Goal: Task Accomplishment & Management: Manage account settings

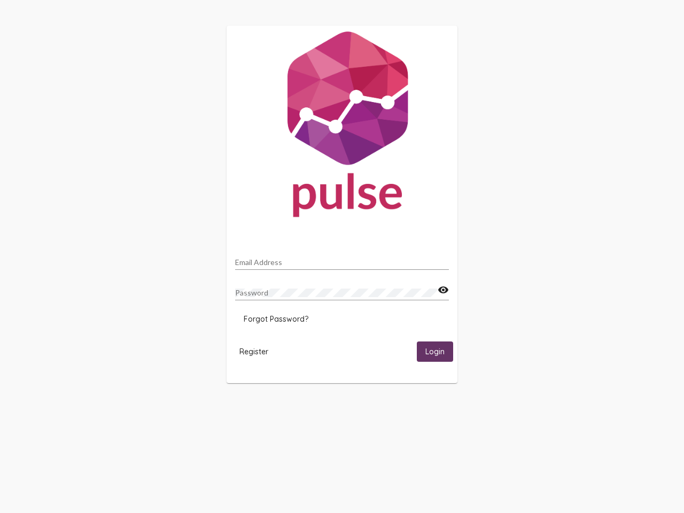
click at [342, 259] on input "Email Address" at bounding box center [342, 262] width 214 height 9
click at [443, 290] on mat-icon "visibility" at bounding box center [442, 290] width 11 height 13
click at [276, 319] on span "Forgot Password?" at bounding box center [276, 319] width 65 height 10
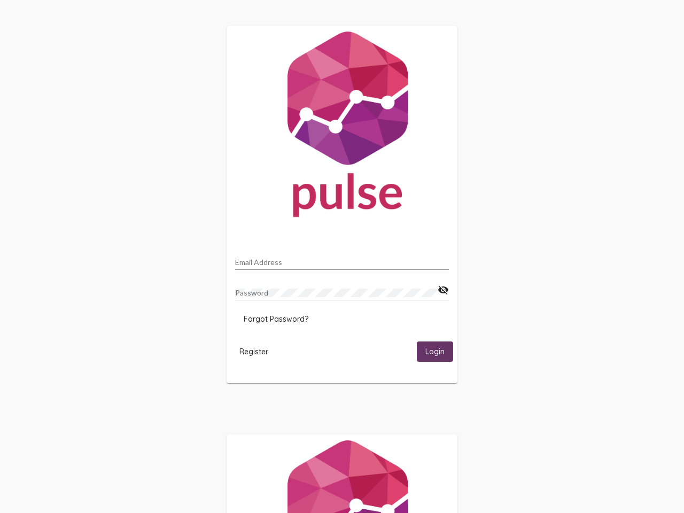
click at [254, 351] on span "Register" at bounding box center [253, 352] width 29 height 10
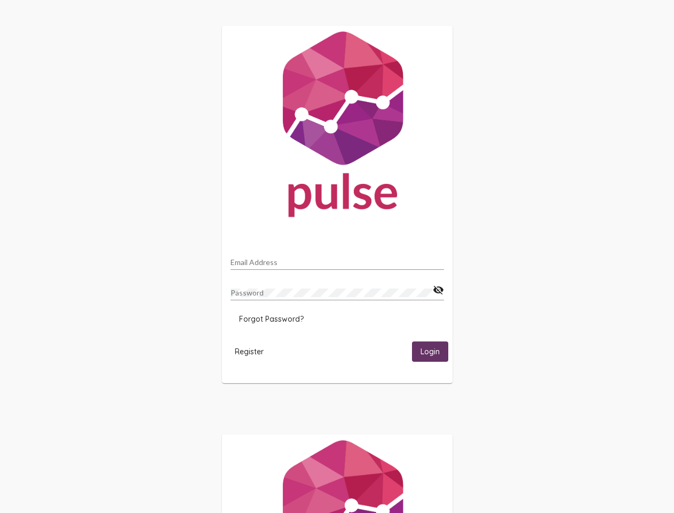
click at [435, 351] on span "Login" at bounding box center [430, 352] width 19 height 10
